Goal: Transaction & Acquisition: Purchase product/service

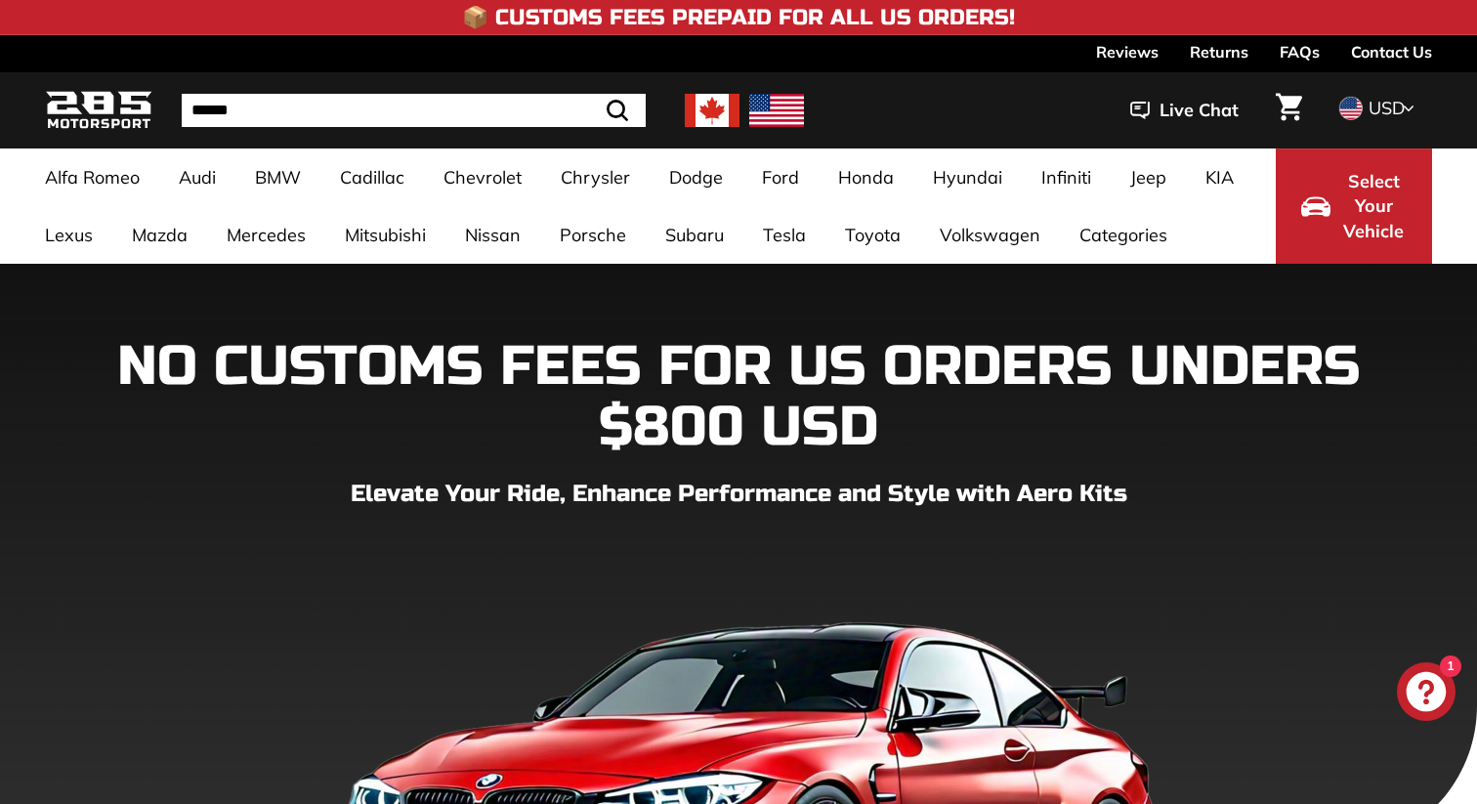
scroll to position [49, 0]
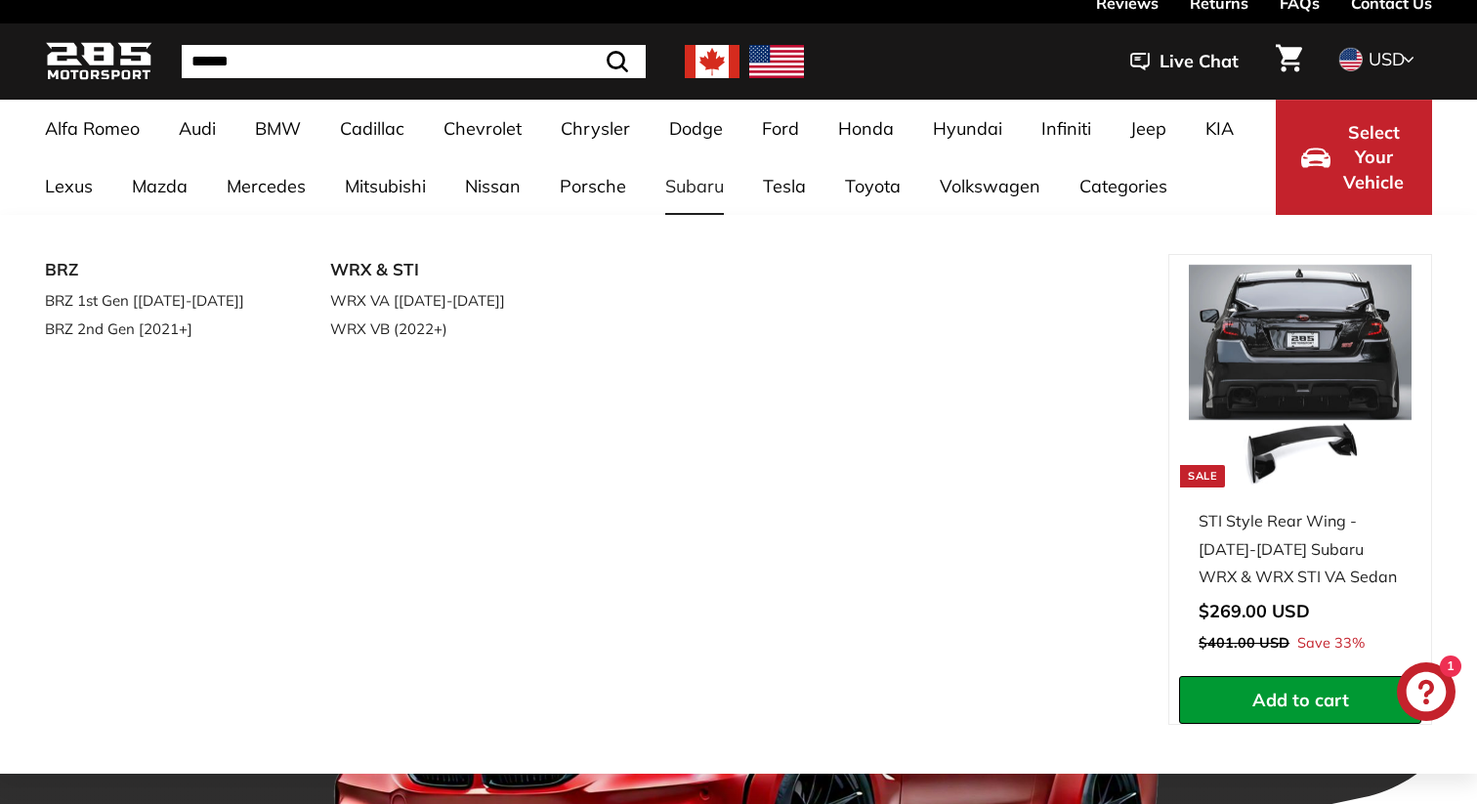
click at [691, 198] on link "Subaru" at bounding box center [695, 186] width 98 height 58
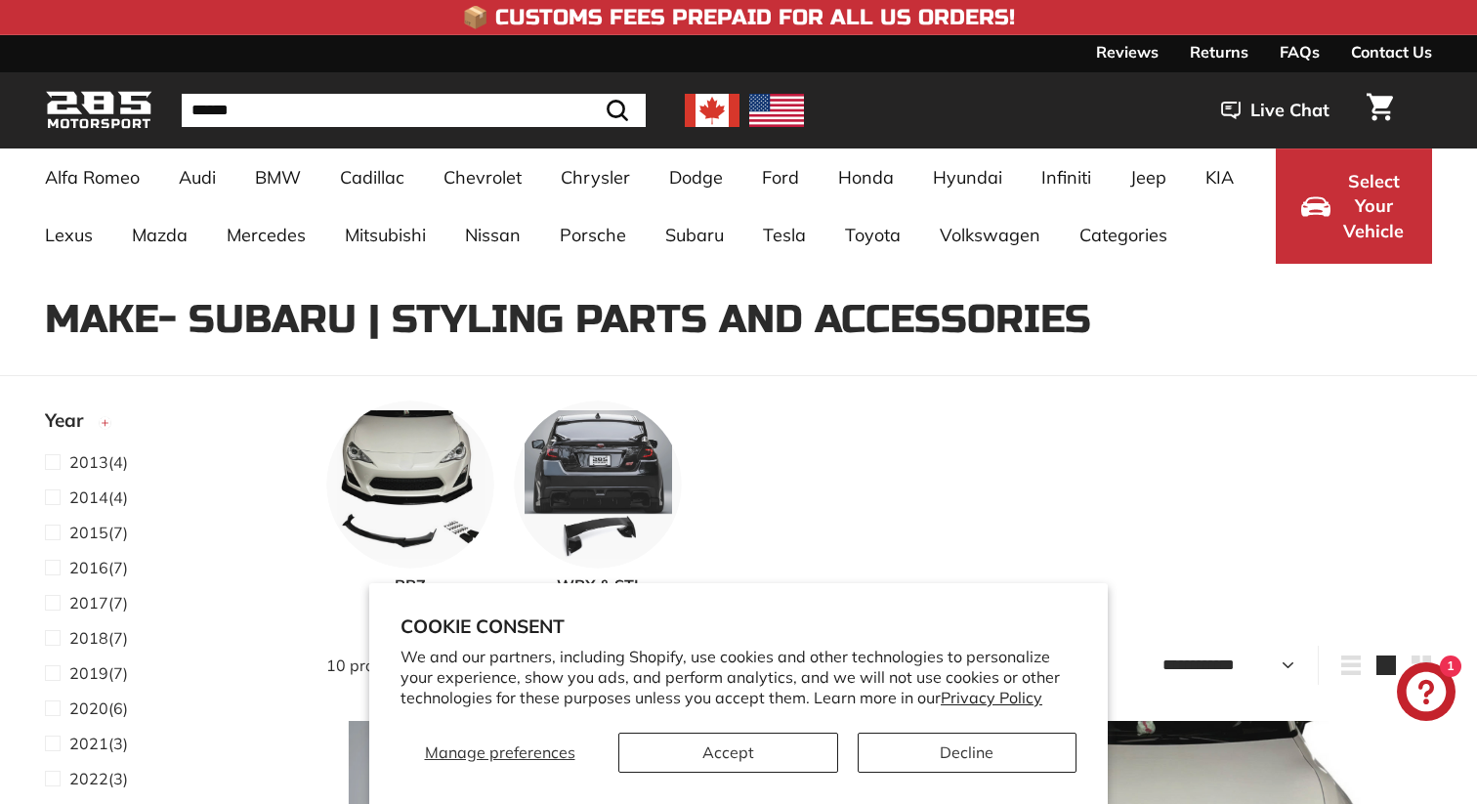
select select "**********"
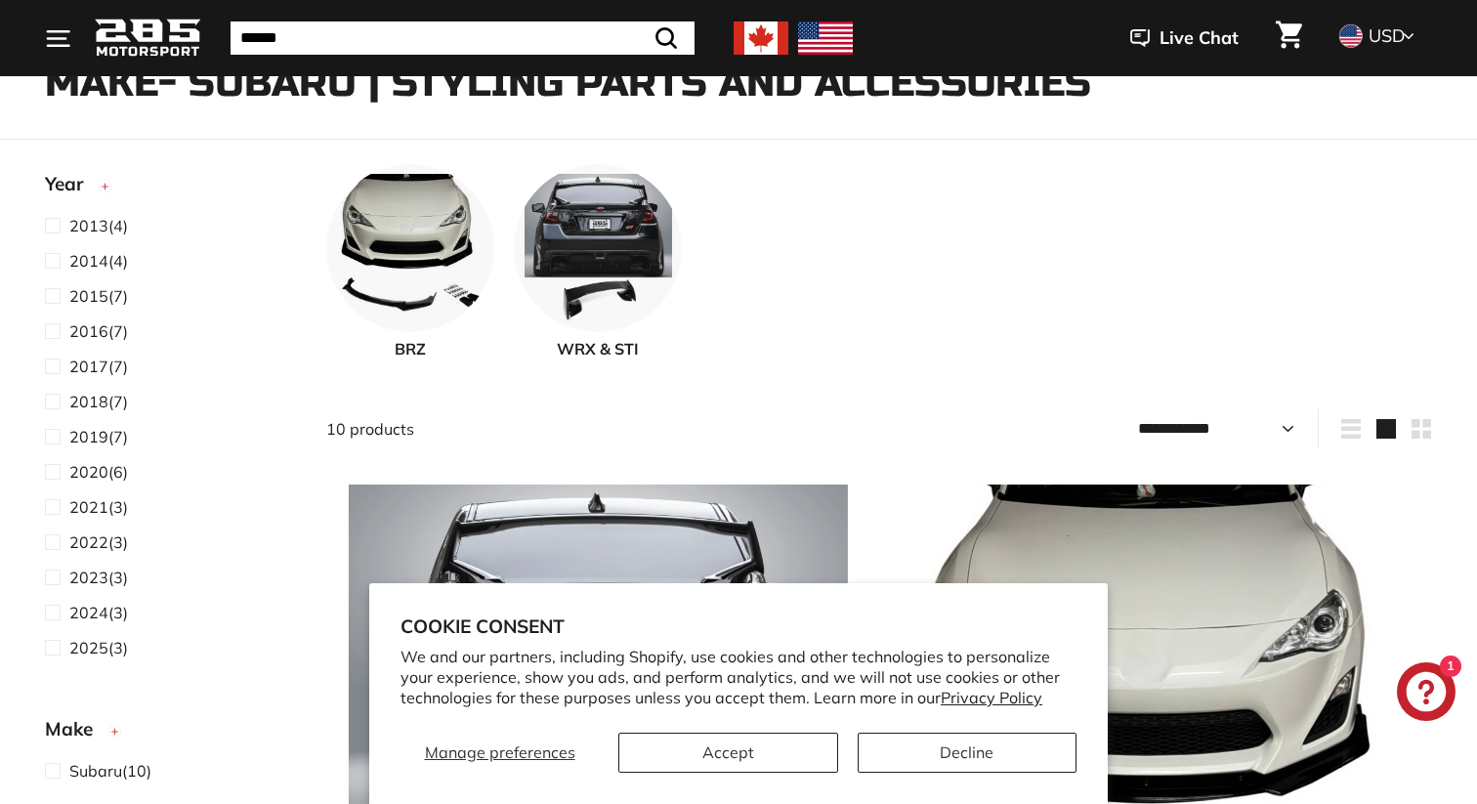
scroll to position [265, 0]
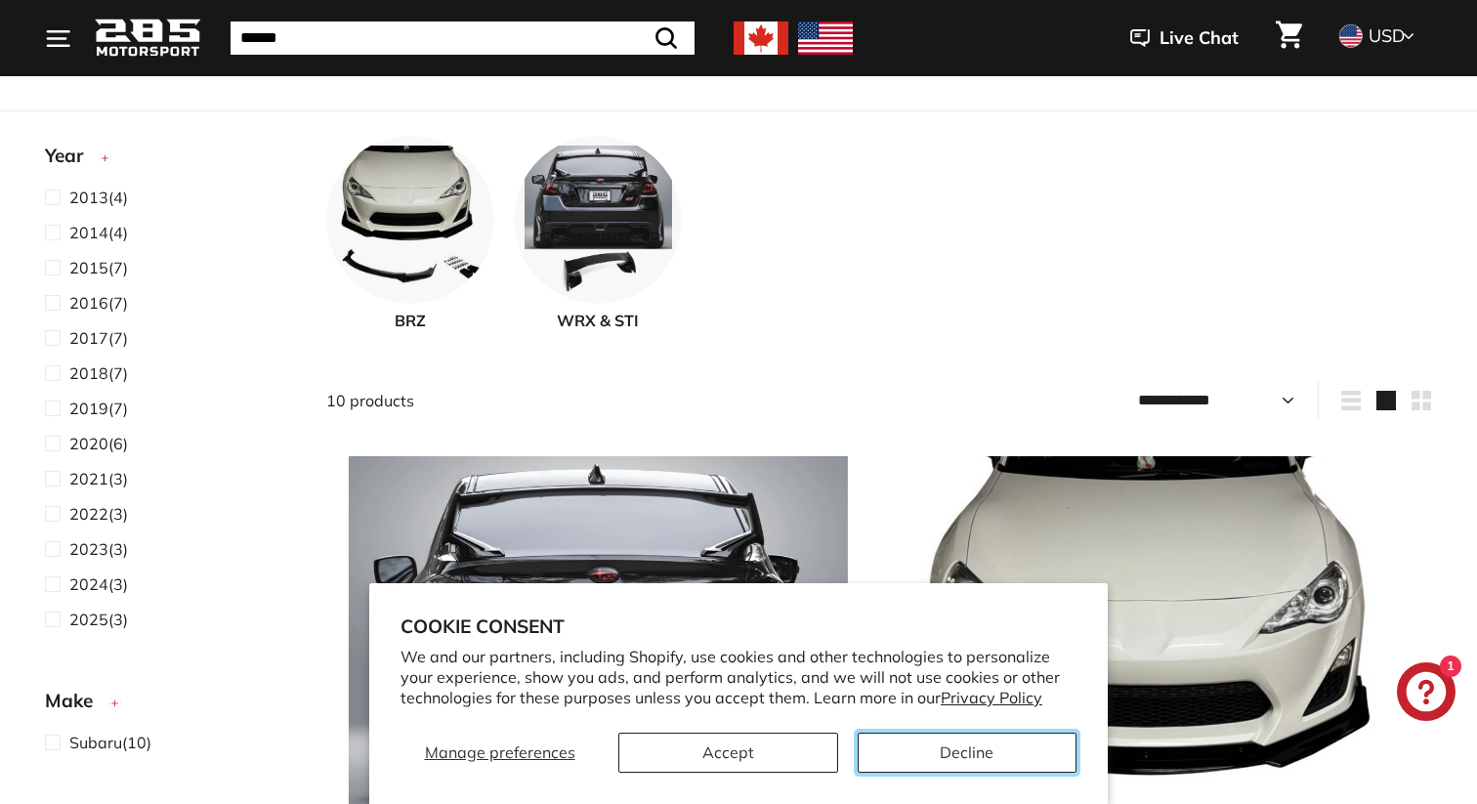
click at [894, 754] on button "Decline" at bounding box center [968, 753] width 220 height 40
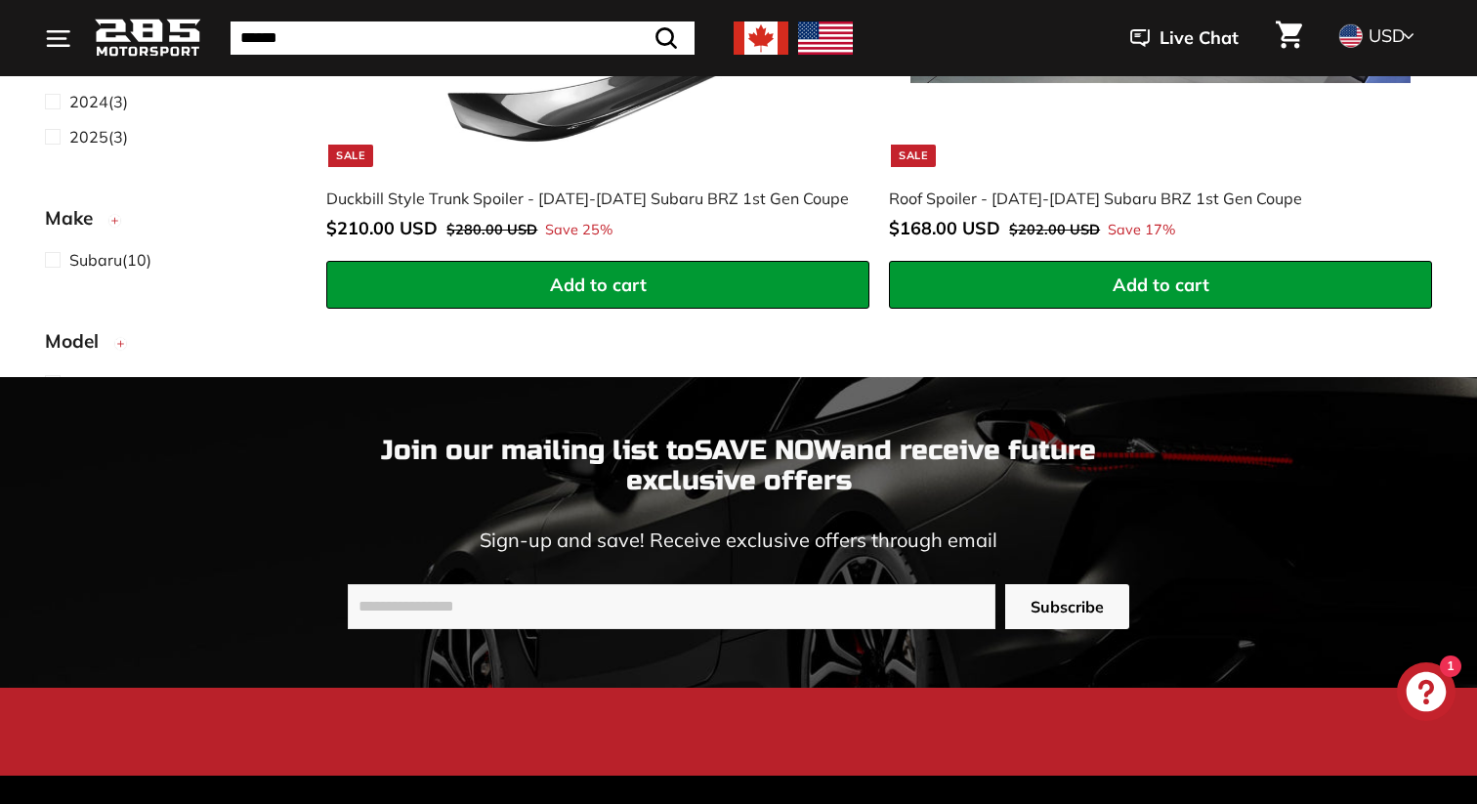
scroll to position [3925, 0]
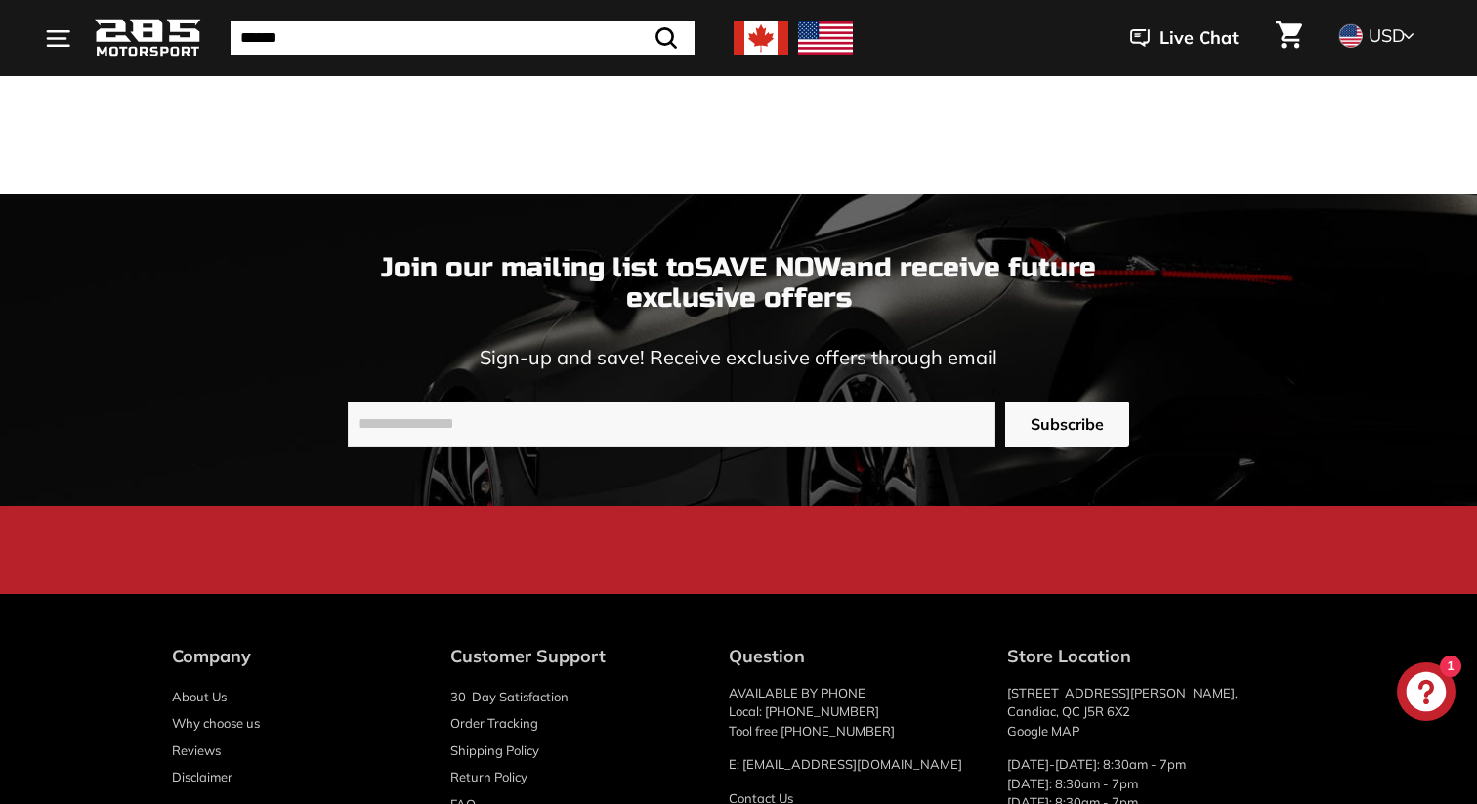
scroll to position [5719, 0]
